Goal: Transaction & Acquisition: Obtain resource

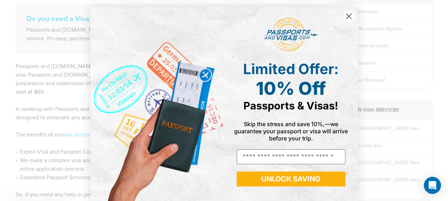
scroll to position [93, 0]
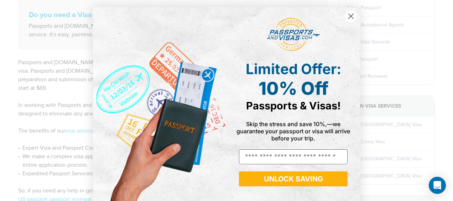
click at [347, 16] on circle "Close dialog" at bounding box center [351, 16] width 12 height 12
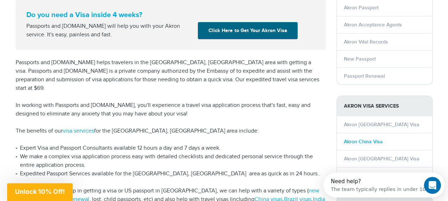
scroll to position [0, 0]
click at [353, 140] on link "Akron China Visa" at bounding box center [363, 142] width 39 height 6
